Goal: Transaction & Acquisition: Obtain resource

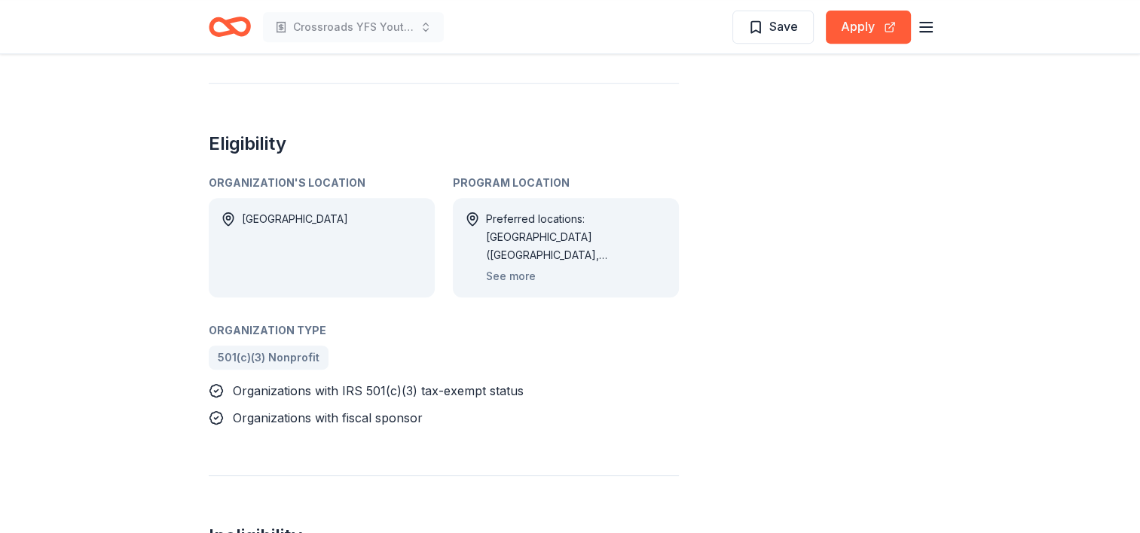
scroll to position [678, 0]
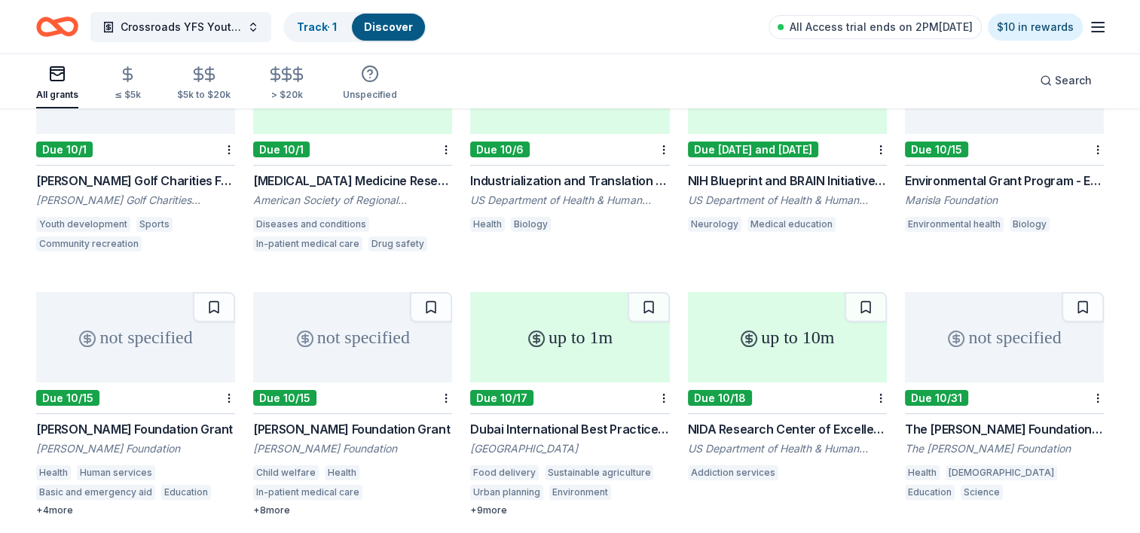
scroll to position [226, 0]
click at [250, 26] on button "Crossroads YFS Youth Services- CERC" at bounding box center [180, 27] width 181 height 30
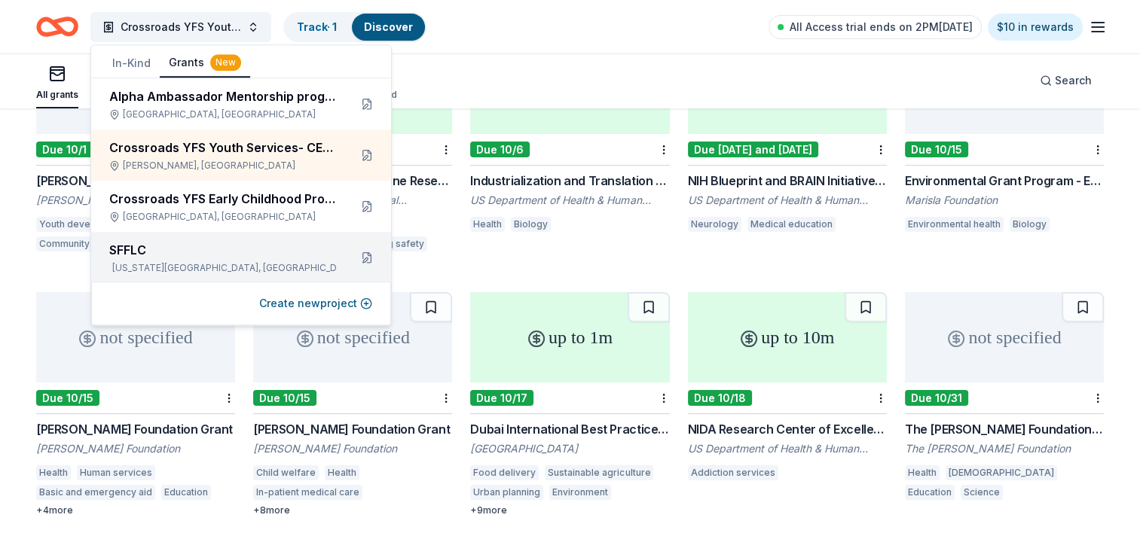
click at [181, 248] on div "SFFLC" at bounding box center [223, 250] width 228 height 18
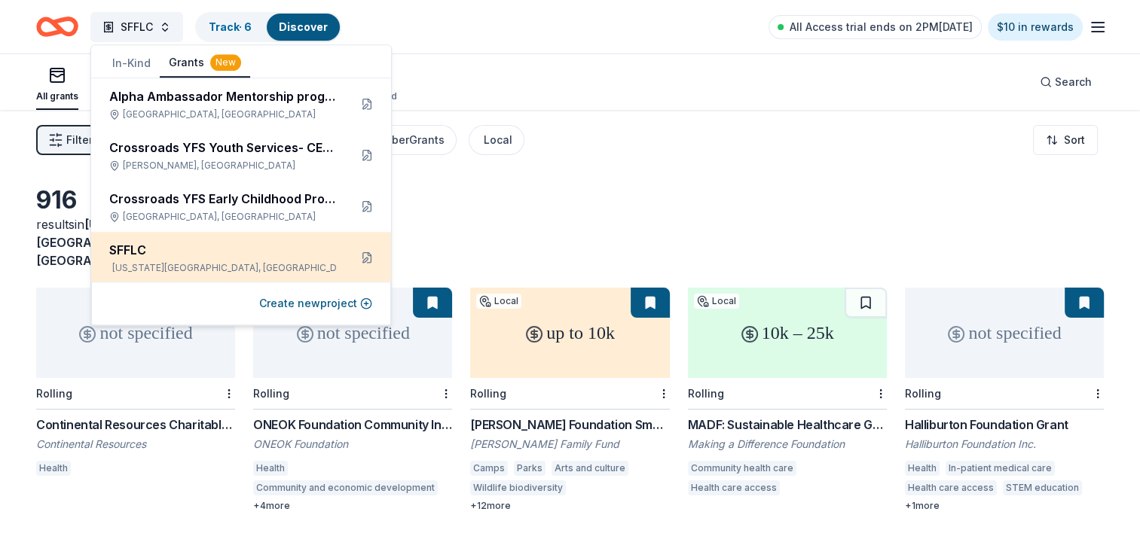
click at [286, 251] on div "SFFLC" at bounding box center [223, 250] width 228 height 18
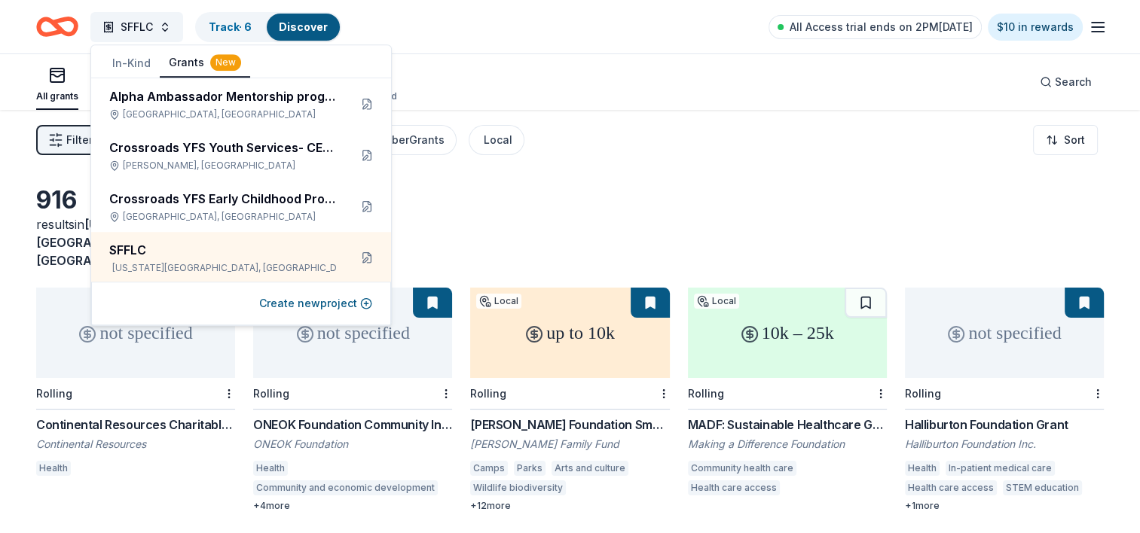
click at [612, 154] on div "Filter 1 Eligibility Projects & programming, General operations, Capital CyberG…" at bounding box center [570, 140] width 1140 height 60
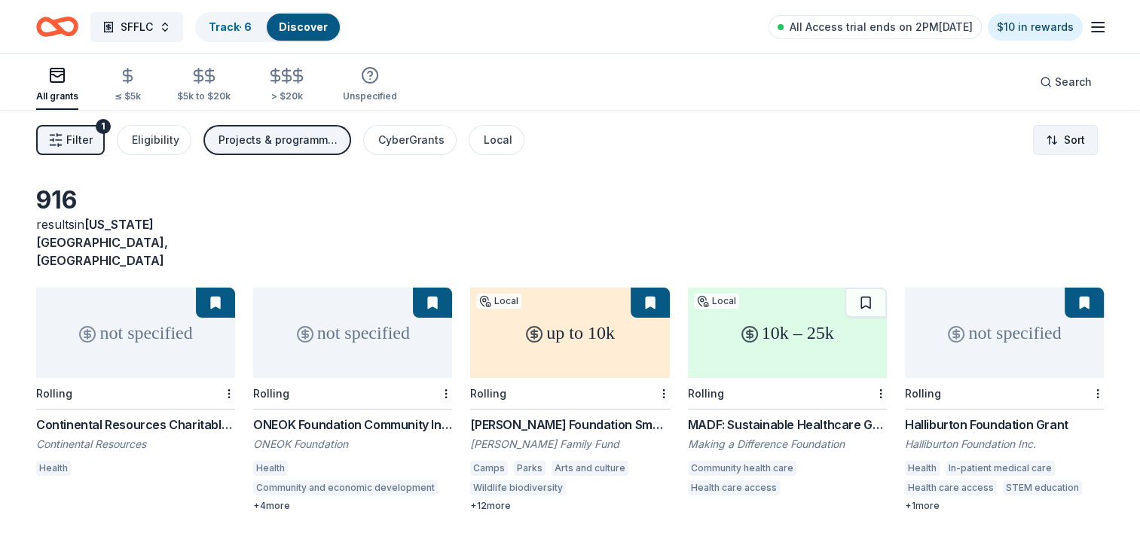
click at [1057, 141] on html "SFFLC Track · 6 Discover All Access trial ends on 2PM, 10/6 $10 in rewards All …" at bounding box center [570, 266] width 1140 height 533
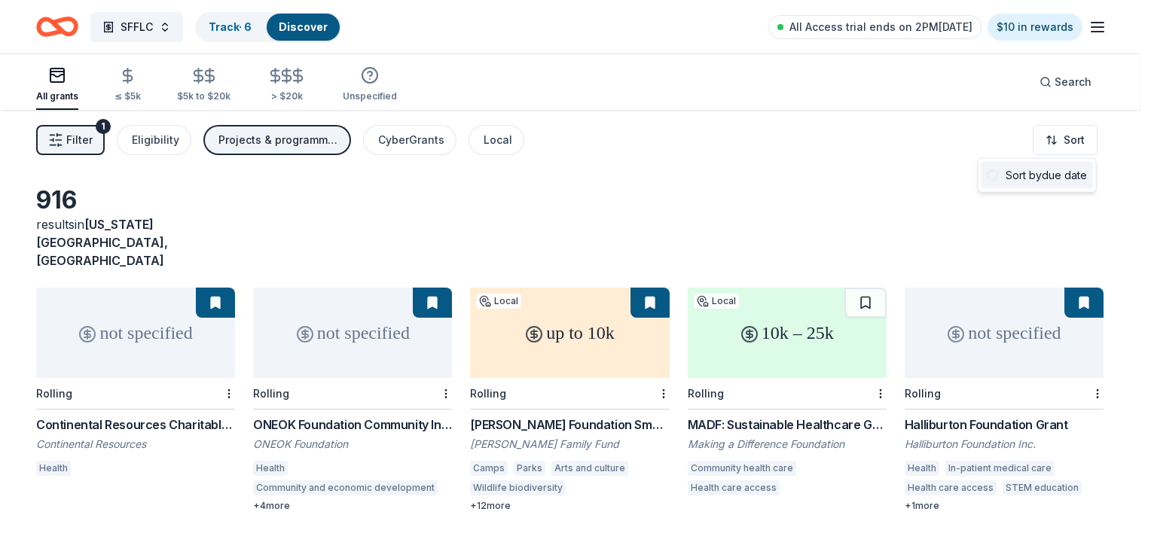
click at [1044, 172] on div "Sort by due date" at bounding box center [1038, 175] width 112 height 27
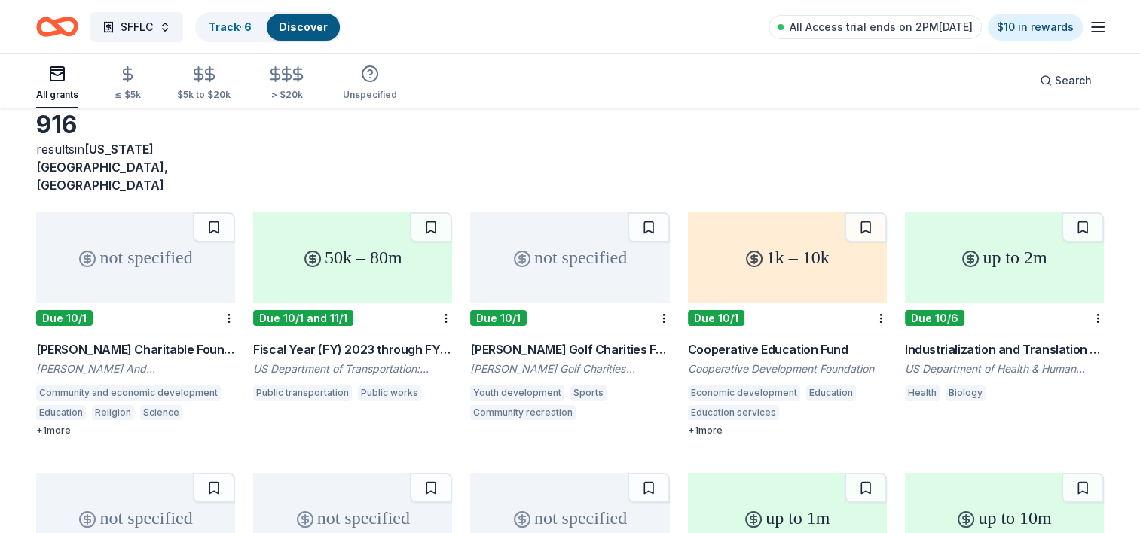
scroll to position [151, 0]
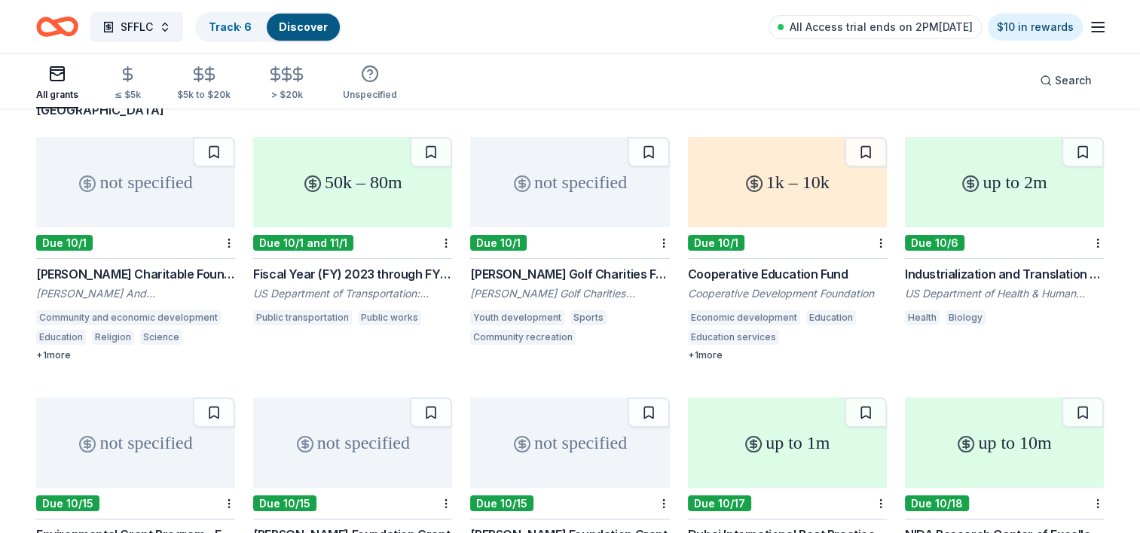
click at [823, 168] on div "1k – 10k" at bounding box center [787, 182] width 199 height 90
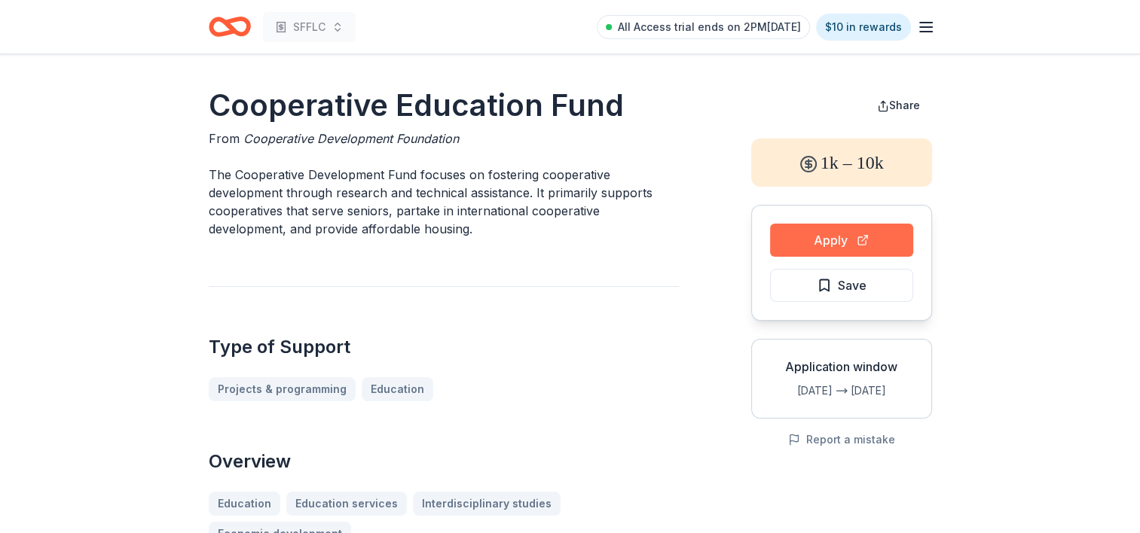
click at [844, 247] on button "Apply" at bounding box center [841, 240] width 143 height 33
